Goal: Navigation & Orientation: Find specific page/section

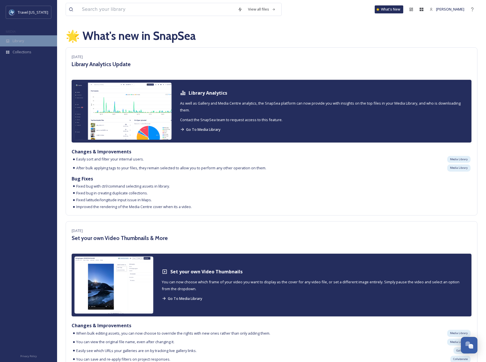
click at [19, 39] on span "Library" at bounding box center [18, 40] width 11 height 5
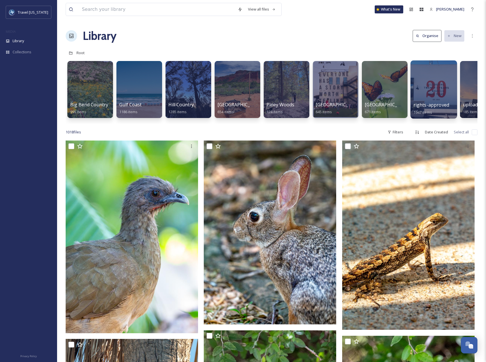
click at [428, 92] on div at bounding box center [433, 89] width 46 height 58
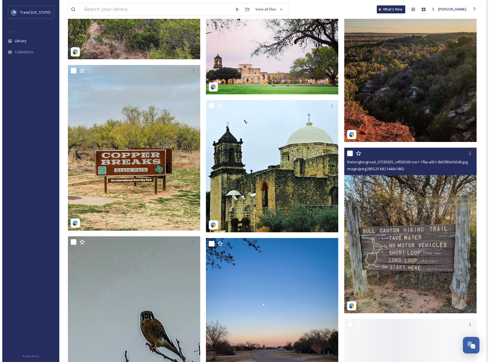
scroll to position [8468, 0]
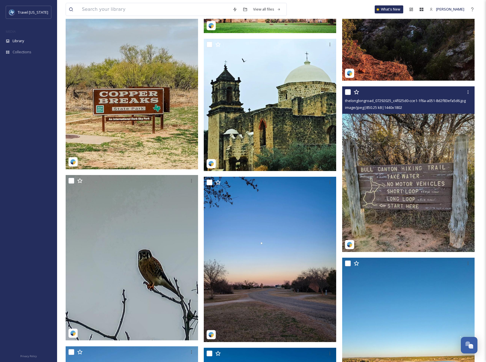
click at [463, 177] on img at bounding box center [408, 169] width 132 height 166
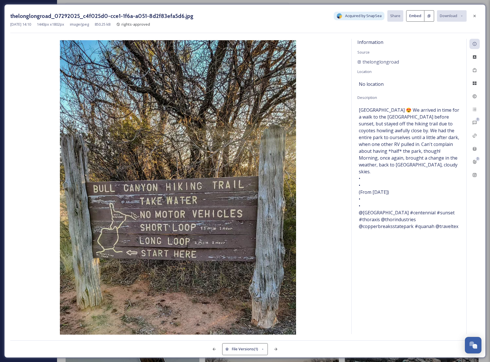
scroll to position [8554, 0]
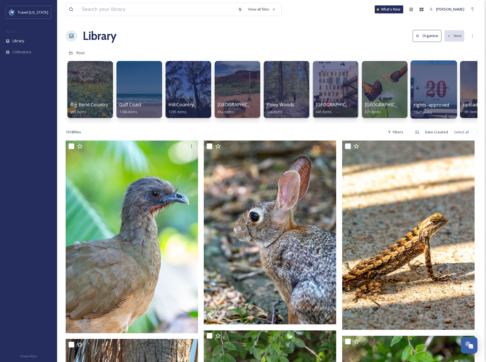
click at [444, 98] on div at bounding box center [433, 89] width 46 height 58
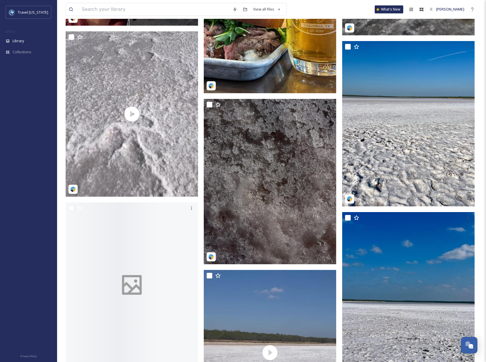
scroll to position [11727, 0]
